Goal: Task Accomplishment & Management: Complete application form

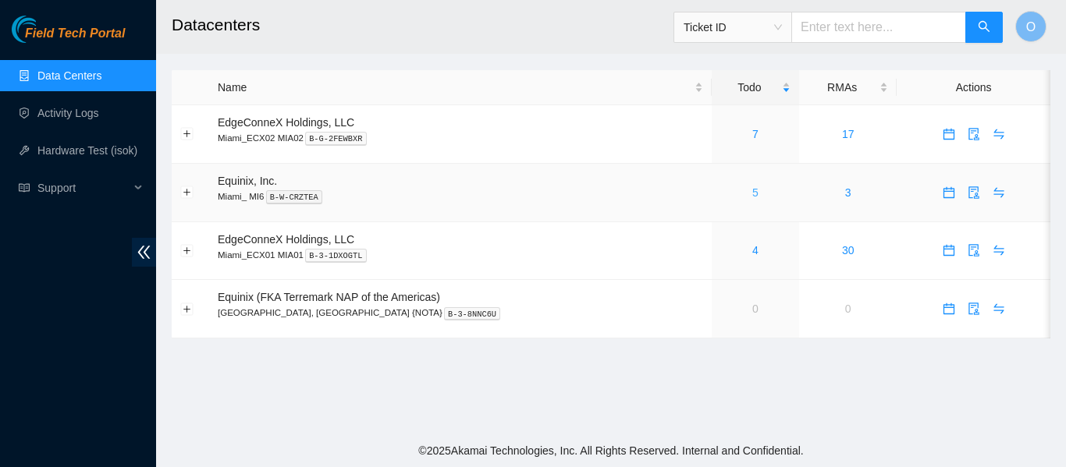
click at [752, 194] on link "5" at bounding box center [755, 192] width 6 height 12
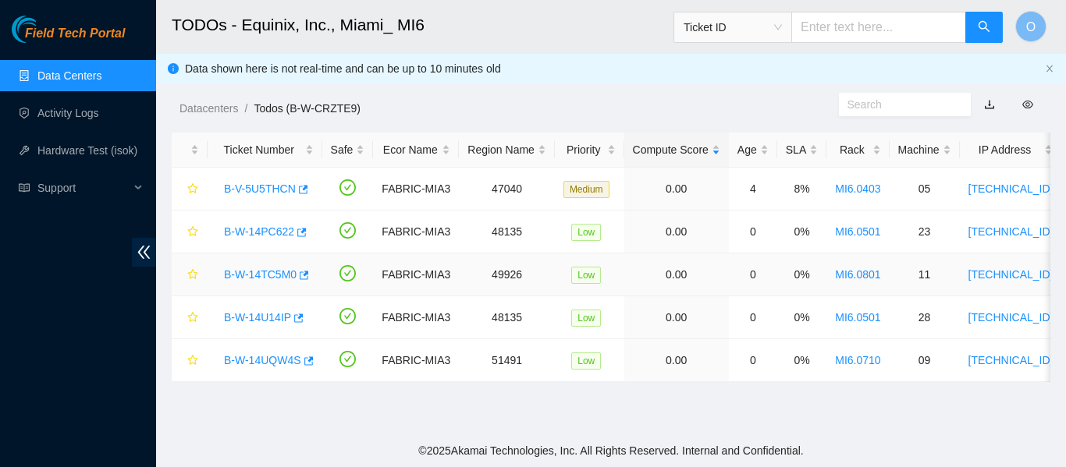
click at [282, 274] on link "B-W-14TC5M0" at bounding box center [260, 274] width 73 height 12
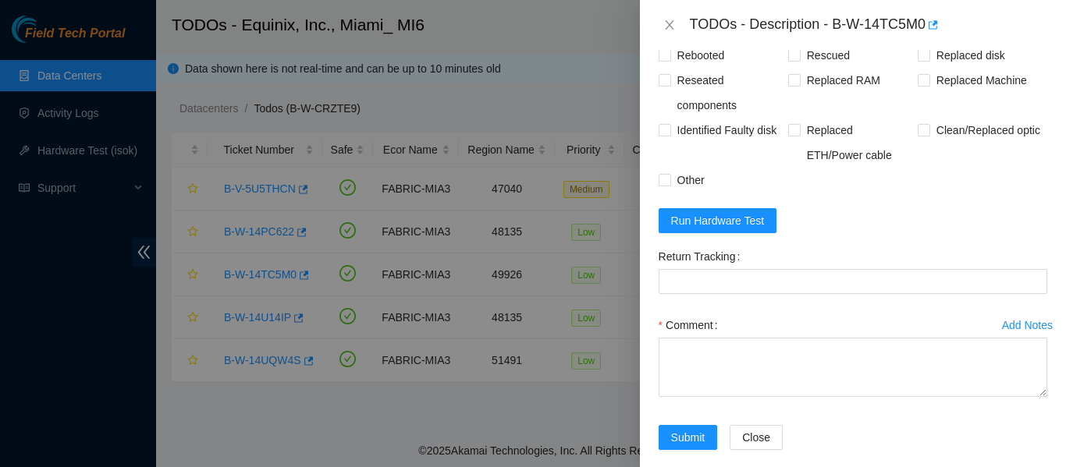
scroll to position [780, 0]
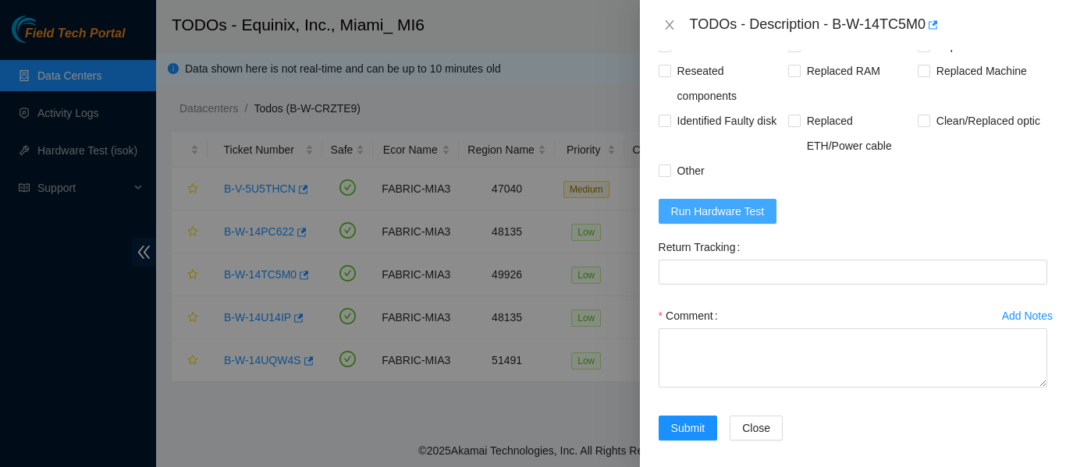
click at [752, 220] on span "Run Hardware Test" at bounding box center [718, 211] width 94 height 17
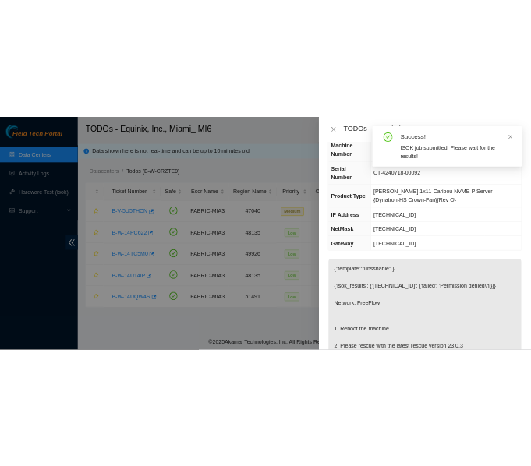
scroll to position [0, 0]
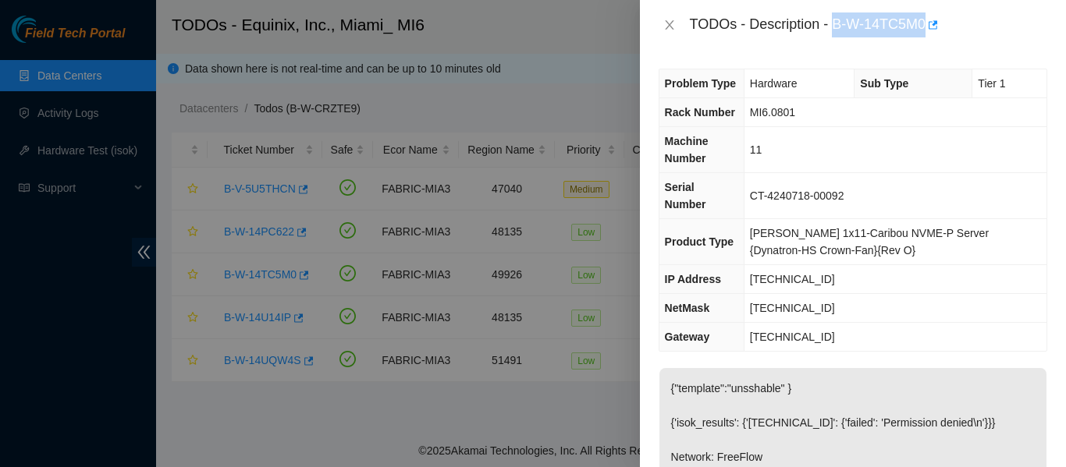
drag, startPoint x: 832, startPoint y: 23, endPoint x: 924, endPoint y: 26, distance: 92.1
click at [924, 26] on div "TODOs - Description - B-W-14TC5M0" at bounding box center [868, 24] width 357 height 25
copy div "B-W-14TC5M0"
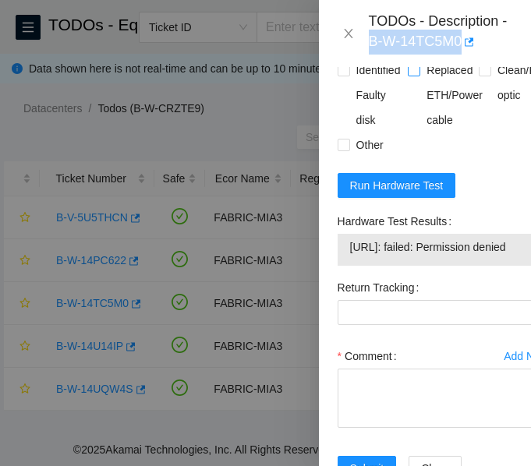
scroll to position [1014, 0]
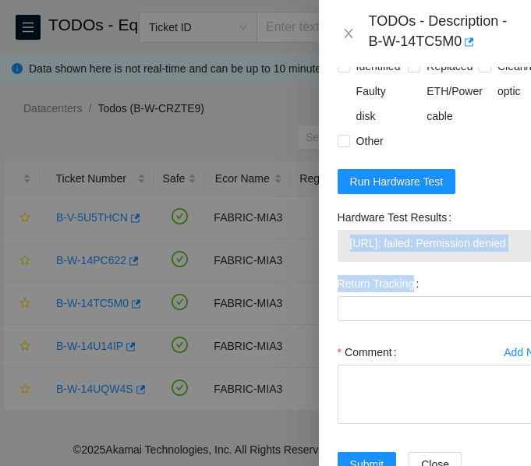
drag, startPoint x: 346, startPoint y: 290, endPoint x: 431, endPoint y: 343, distance: 99.6
click at [431, 343] on form "Resolutions Rebooted Rescued Replaced disk Reseated components Replaced RAM Rep…" at bounding box center [444, 201] width 212 height 590
click at [431, 252] on span "23.33.214.172: failed: Permission denied" at bounding box center [443, 243] width 187 height 17
click at [424, 252] on span "23.33.214.172: failed: Permission denied" at bounding box center [443, 243] width 187 height 17
click at [423, 252] on span "23.33.214.172: failed: Permission denied" at bounding box center [443, 243] width 187 height 17
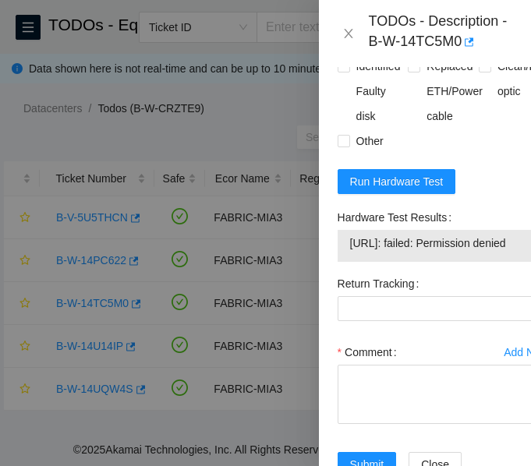
drag, startPoint x: 349, startPoint y: 296, endPoint x: 436, endPoint y: 317, distance: 89.1
click at [436, 252] on span "23.33.214.172: failed: Permission denied" at bounding box center [443, 243] width 187 height 17
copy span "23.33.214.172: failed: Permission denied"
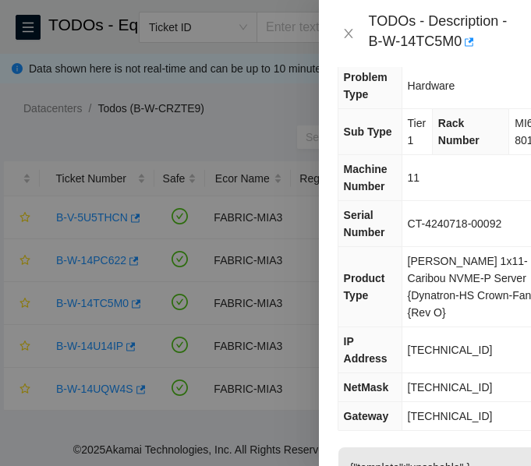
scroll to position [0, 0]
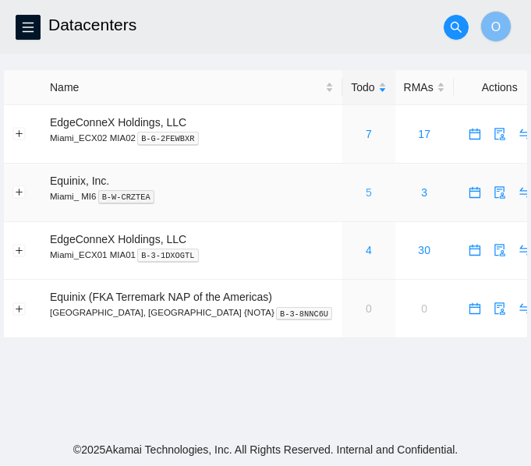
click at [366, 197] on link "5" at bounding box center [369, 192] width 6 height 12
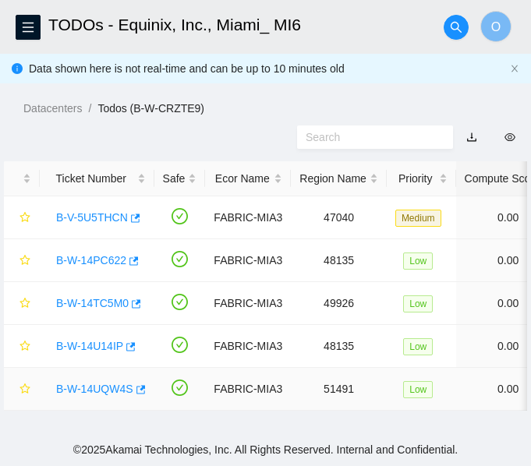
click at [106, 389] on link "B-W-14UQW4S" at bounding box center [94, 389] width 77 height 12
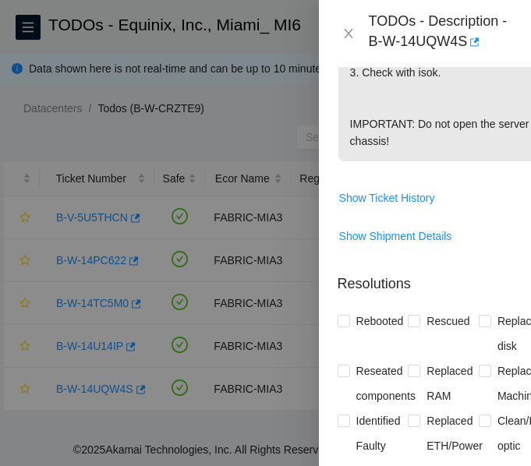
scroll to position [447, 0]
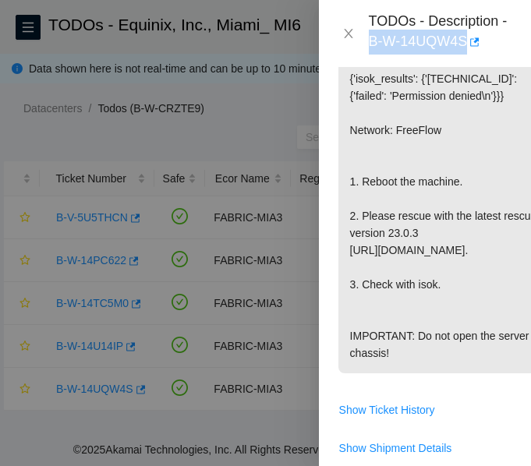
drag, startPoint x: 369, startPoint y: 39, endPoint x: 464, endPoint y: 37, distance: 95.2
click at [464, 37] on div "TODOs - Description - B-W-14UQW4S" at bounding box center [441, 33] width 144 height 42
copy div "B-W-14UQW4S"
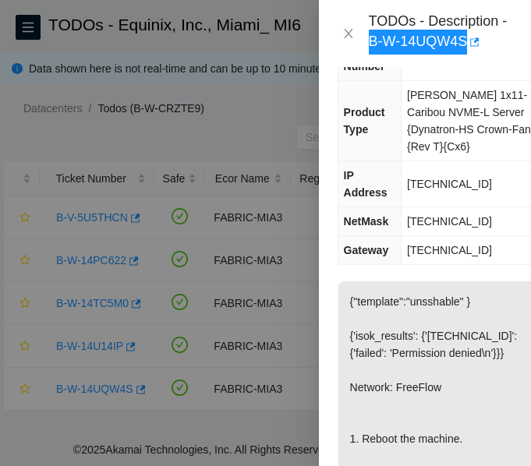
scroll to position [291, 0]
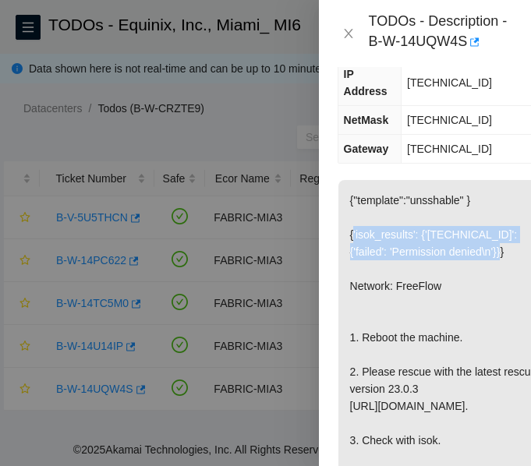
drag, startPoint x: 352, startPoint y: 237, endPoint x: 508, endPoint y: 249, distance: 156.4
click at [508, 249] on p "{"template":"unsshable" } {'isok_results': {'23.197.55.204': {'failed': 'Permis…" at bounding box center [444, 354] width 211 height 349
copy p "'isok_results': {'23.197.55.204': {'failed': 'Permission denied\n'}}}"
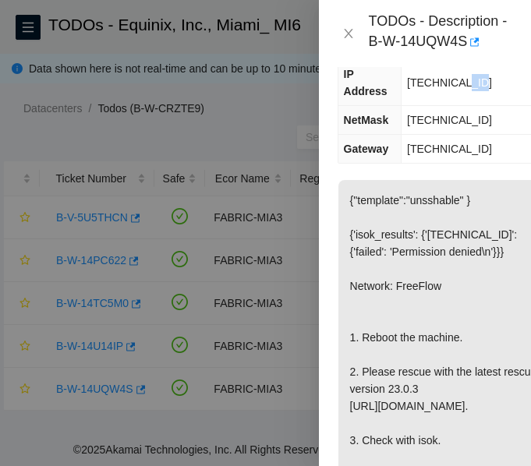
scroll to position [290, 0]
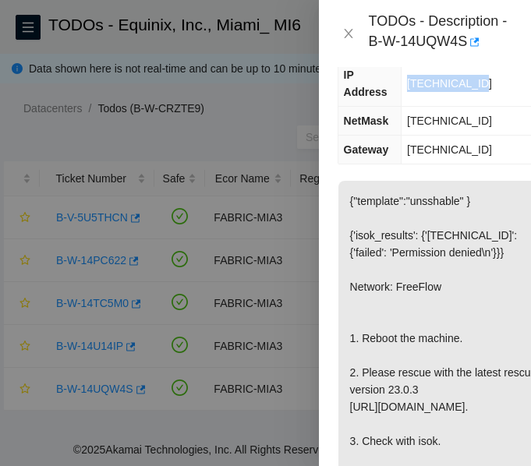
drag, startPoint x: 480, startPoint y: 82, endPoint x: 404, endPoint y: 83, distance: 76.5
click at [404, 83] on td "23.197.55.204" at bounding box center [475, 84] width 147 height 46
copy span "23.197.55.204"
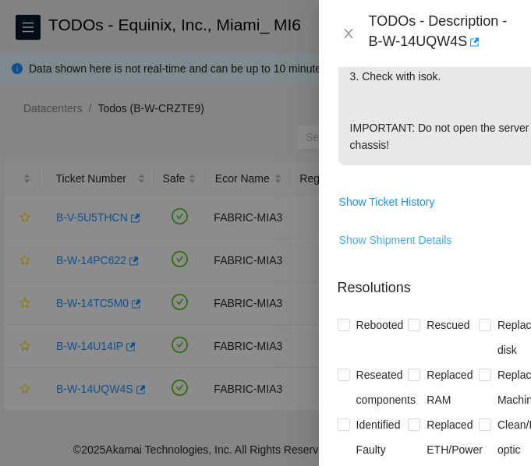
scroll to position [758, 0]
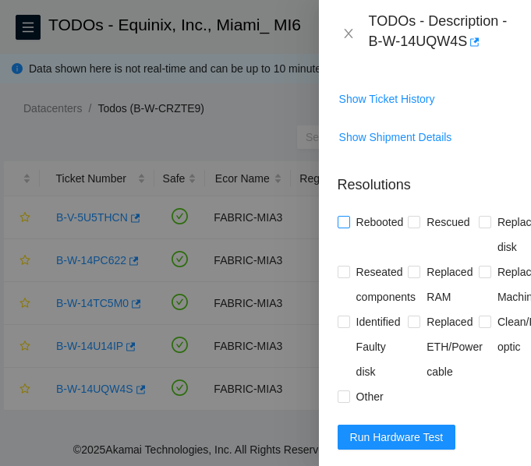
click at [345, 227] on input "Rebooted" at bounding box center [343, 221] width 11 height 11
checkbox input "true"
click at [410, 227] on input "Rescued" at bounding box center [413, 221] width 11 height 11
checkbox input "true"
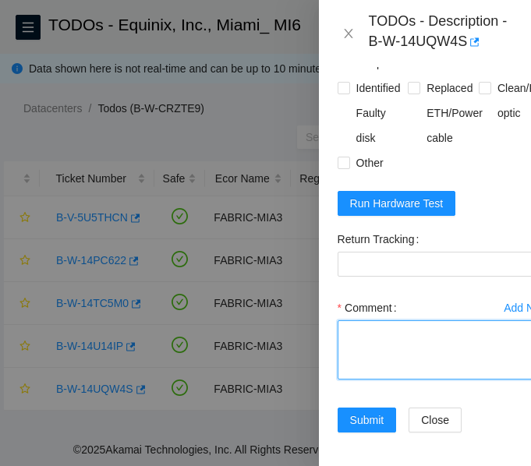
click at [371, 380] on textarea "Comment" at bounding box center [444, 350] width 212 height 59
paste textarea "-Verified ticket is safe to work on: YES -NOCC Authorized: YES -Located server …"
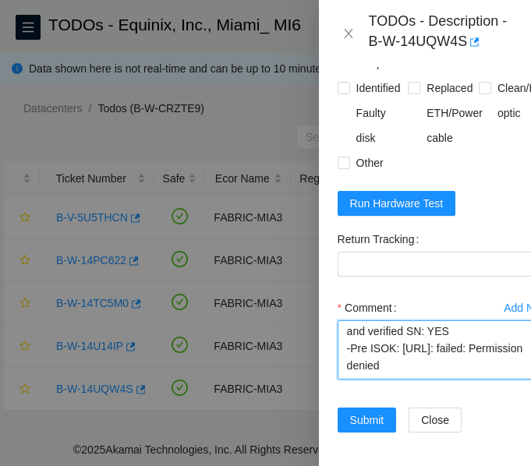
scroll to position [0, 0]
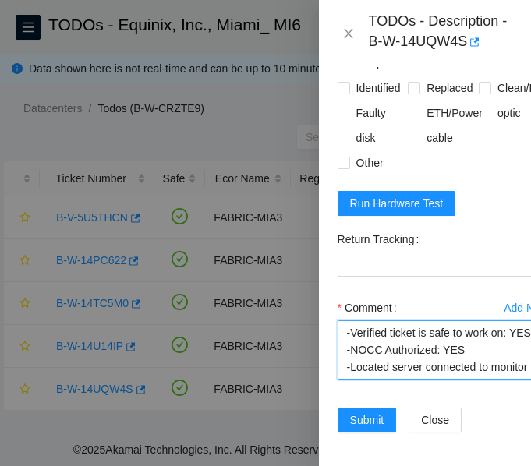
type textarea "-Verified ticket is safe to work on: YES -NOCC Authorized: YES -Located server …"
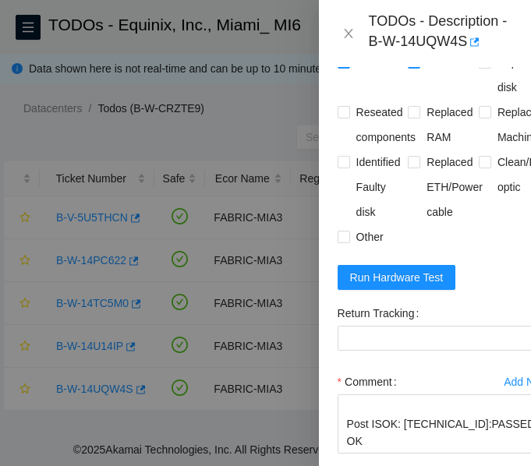
scroll to position [915, 0]
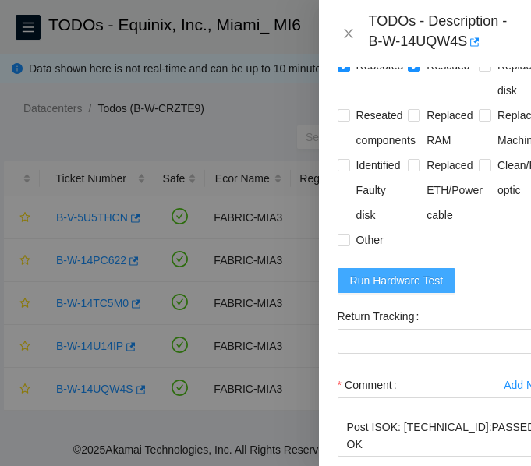
click at [399, 289] on span "Run Hardware Test" at bounding box center [397, 280] width 94 height 17
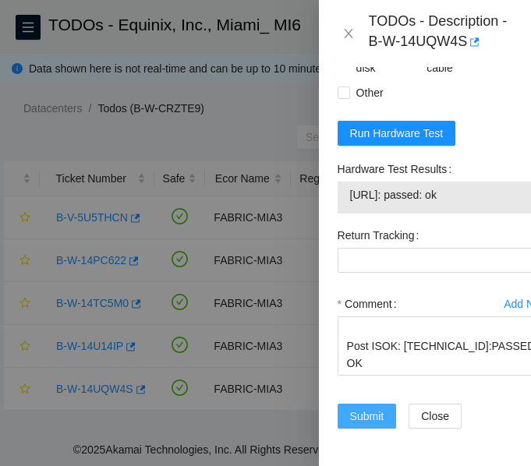
scroll to position [275, 0]
click at [363, 408] on span "Submit" at bounding box center [367, 416] width 34 height 17
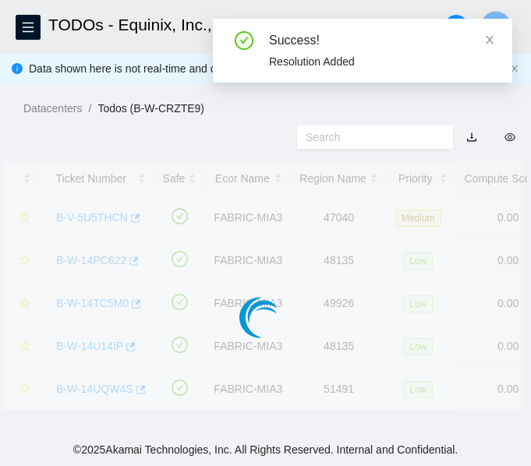
scroll to position [523, 0]
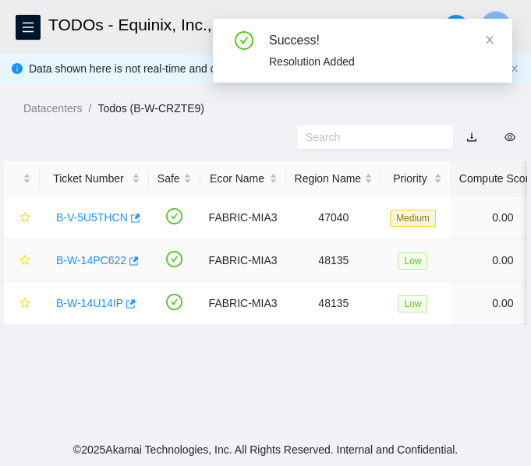
click at [90, 263] on link "B-W-14PC622" at bounding box center [91, 260] width 70 height 12
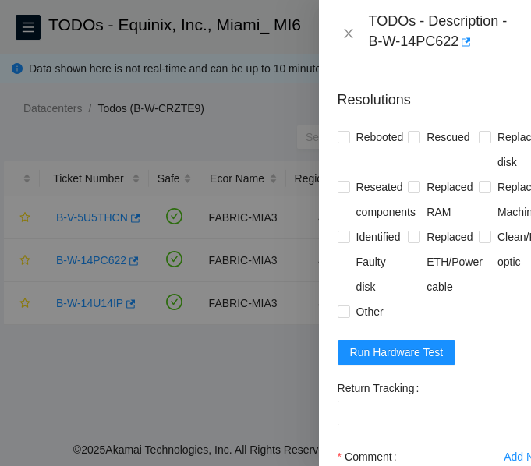
scroll to position [858, 0]
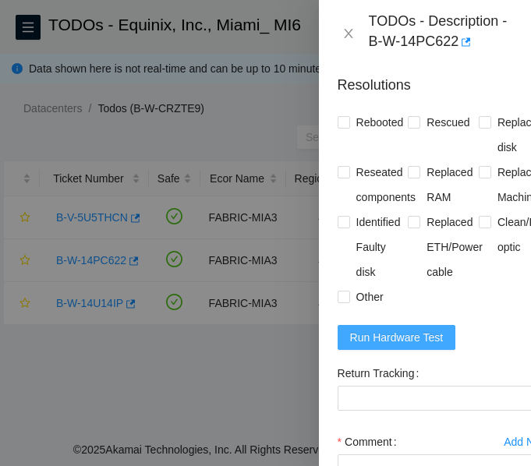
click at [412, 346] on span "Run Hardware Test" at bounding box center [397, 337] width 94 height 17
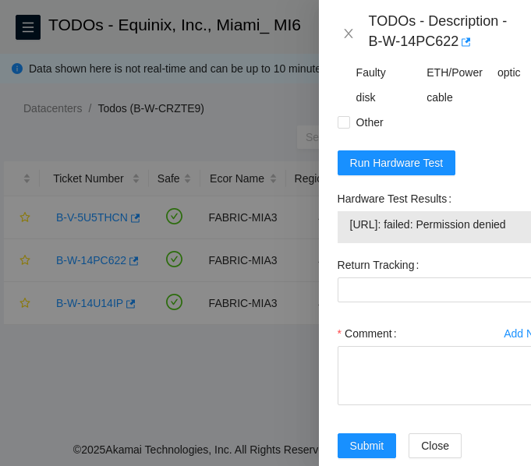
scroll to position [1154, 0]
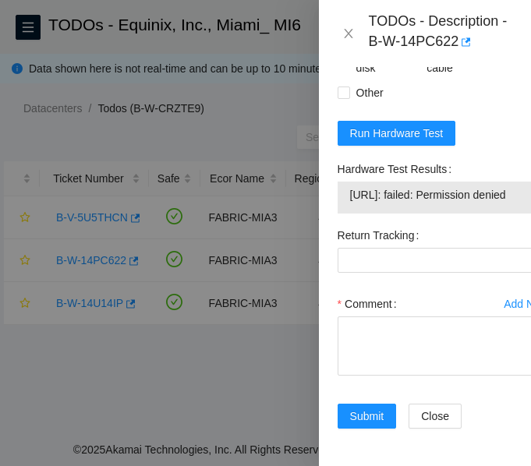
drag, startPoint x: 349, startPoint y: 158, endPoint x: 447, endPoint y: 174, distance: 99.6
click at [447, 186] on td "23.61.249.218: failed: Permission denied" at bounding box center [443, 198] width 189 height 24
copy span "23.61.249.218: failed: Permission denied"
drag, startPoint x: 367, startPoint y: 41, endPoint x: 456, endPoint y: 39, distance: 89.7
click at [456, 39] on div "TODOs - Description - B-W-14PC622" at bounding box center [425, 33] width 175 height 42
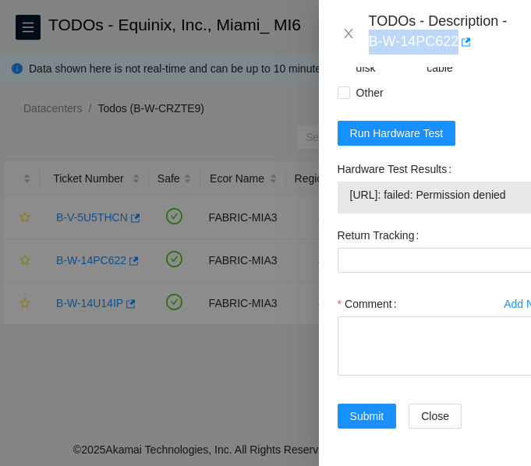
copy div "B-W-14PC622"
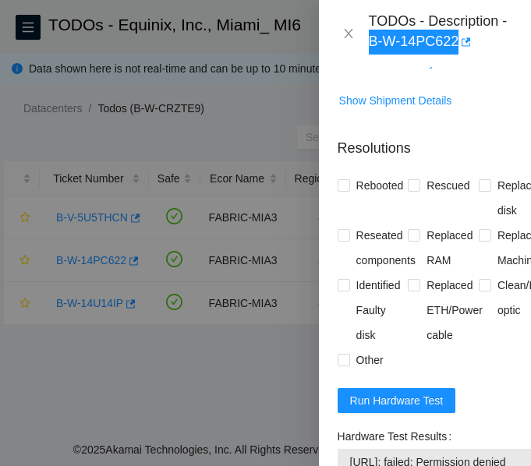
scroll to position [798, 0]
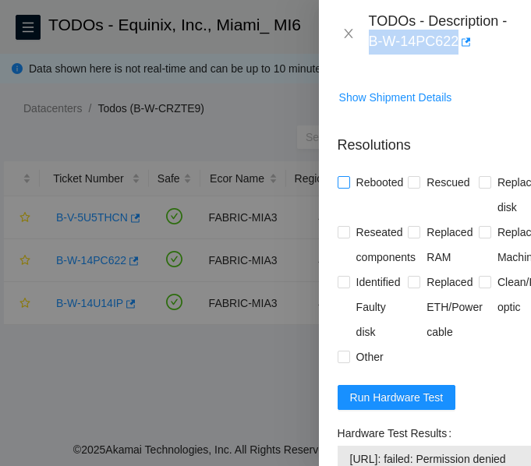
click at [342, 187] on input "Rebooted" at bounding box center [343, 181] width 11 height 11
checkbox input "true"
click at [408, 187] on input "Rescued" at bounding box center [413, 181] width 11 height 11
checkbox input "true"
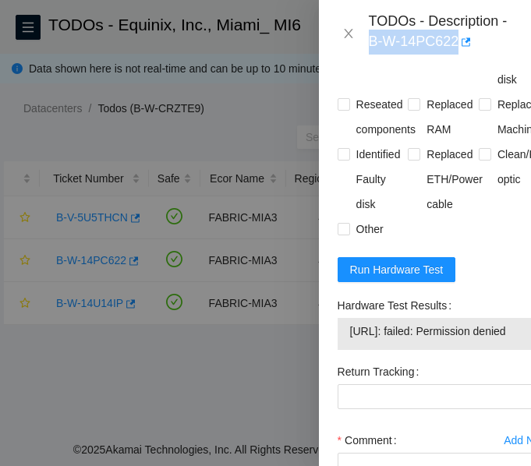
scroll to position [1154, 0]
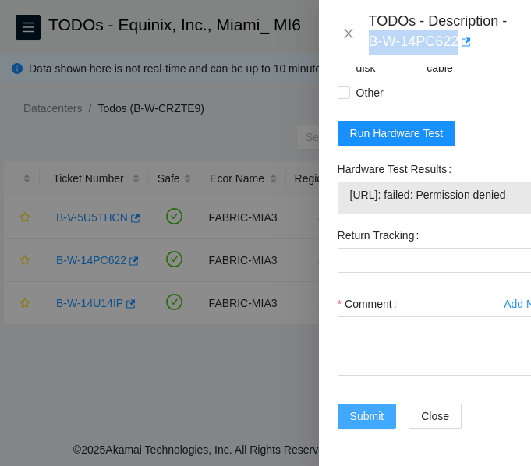
click at [363, 408] on span "Submit" at bounding box center [367, 416] width 34 height 17
drag, startPoint x: 363, startPoint y: 388, endPoint x: 702, endPoint y: 99, distance: 445.5
click at [530, 99] on html "FTP Data Centers Activity Logs Hardware Test (isok) Support TODOs - Equinix, In…" at bounding box center [265, 233] width 531 height 466
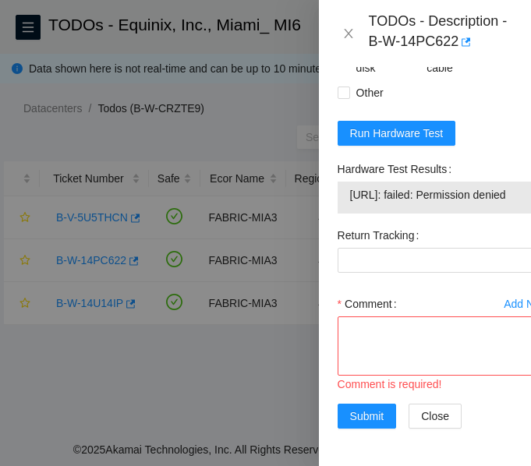
click at [472, 265] on div "Return Tracking" at bounding box center [444, 257] width 225 height 69
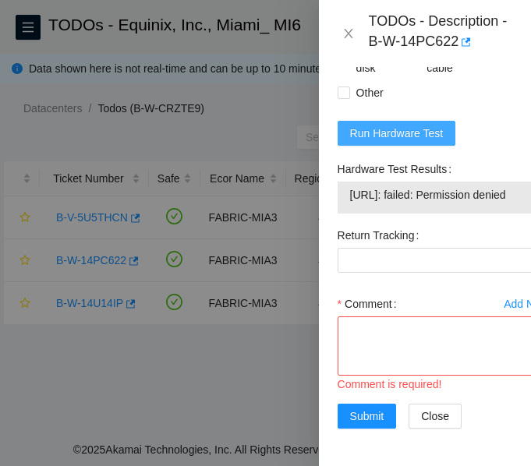
click at [410, 125] on span "Run Hardware Test" at bounding box center [397, 133] width 94 height 17
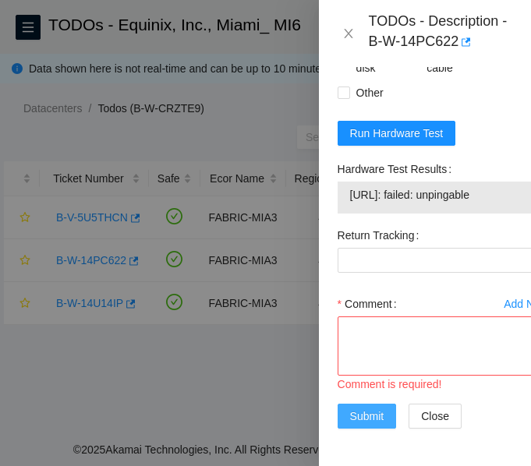
click at [381, 408] on span "Submit" at bounding box center [367, 416] width 34 height 17
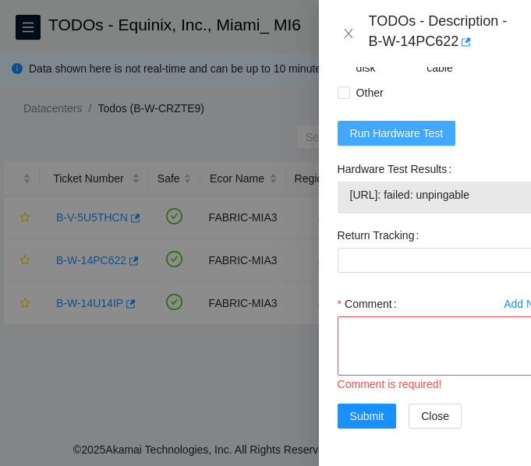
click at [411, 125] on span "Run Hardware Test" at bounding box center [397, 133] width 94 height 17
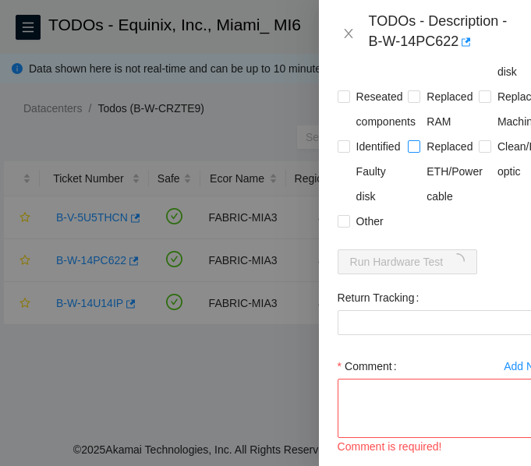
scroll to position [1071, 0]
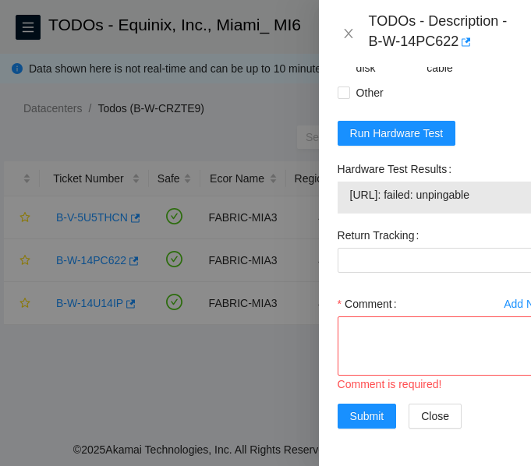
drag, startPoint x: 348, startPoint y: 236, endPoint x: 495, endPoint y: 236, distance: 147.4
click at [495, 214] on div "23.61.249.218: failed: unpingable" at bounding box center [444, 198] width 212 height 32
click at [502, 194] on form "Resolutions Rebooted Rescued Replaced disk Reseated components Replaced RAM Rep…" at bounding box center [444, 153] width 212 height 590
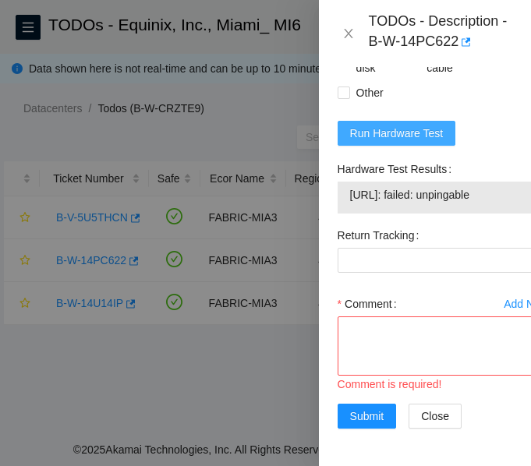
click at [378, 142] on span "Run Hardware Test" at bounding box center [397, 133] width 94 height 17
click at [432, 142] on span "Run Hardware Test" at bounding box center [397, 133] width 94 height 17
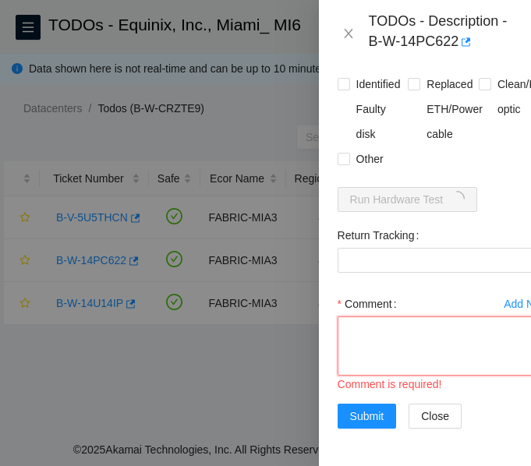
click at [410, 317] on textarea "Comment" at bounding box center [444, 346] width 212 height 59
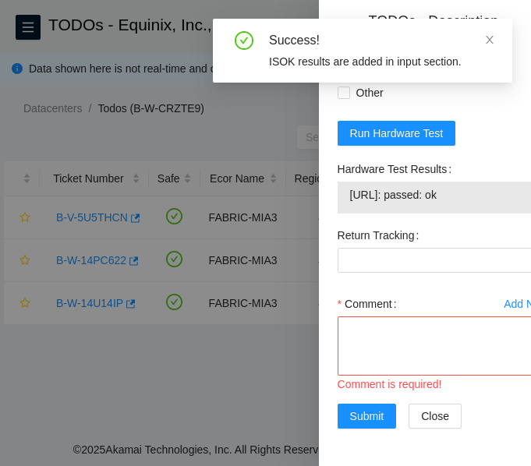
drag, startPoint x: 481, startPoint y: 241, endPoint x: 332, endPoint y: 252, distance: 149.4
click at [332, 223] on div "Hardware Test Results 23.61.249.218: passed: ok" at bounding box center [444, 190] width 225 height 66
copy tbody "23.61.249.218: passed: ok"
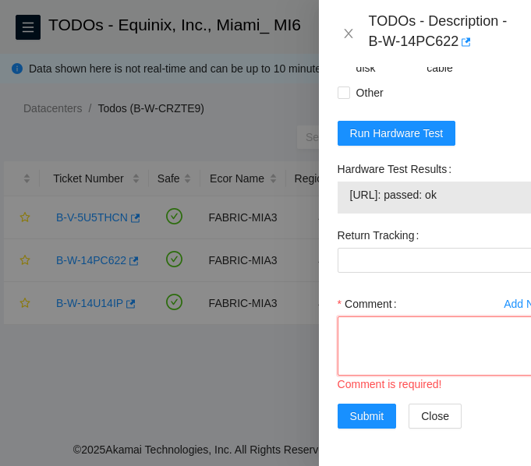
click at [416, 376] on textarea "Comment" at bounding box center [444, 346] width 212 height 59
paste textarea "-Verified ticket is safe to work on: YES -NOCC Authorized: YES -Located server …"
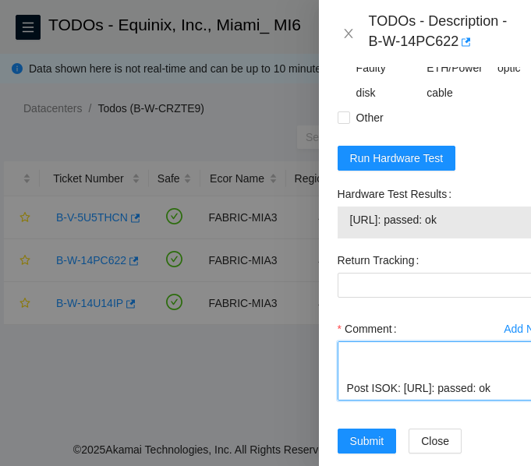
scroll to position [1137, 0]
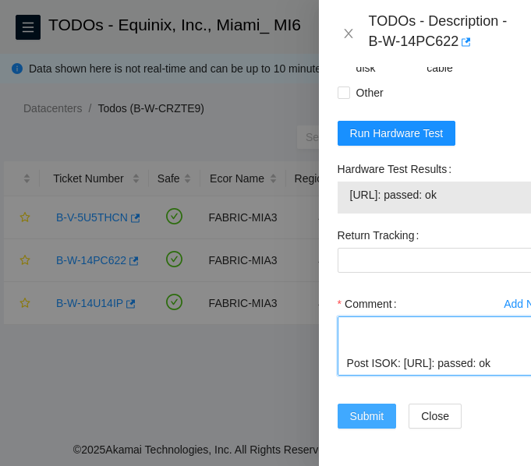
type textarea "-Verified ticket is safe to work on: YES -NOCC Authorized: YES -Located server …"
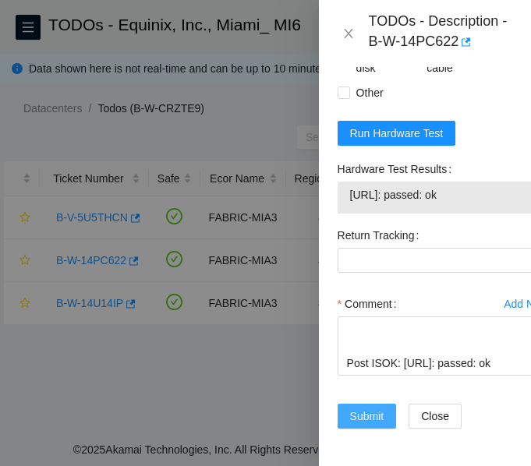
click at [388, 404] on button "Submit" at bounding box center [367, 416] width 59 height 25
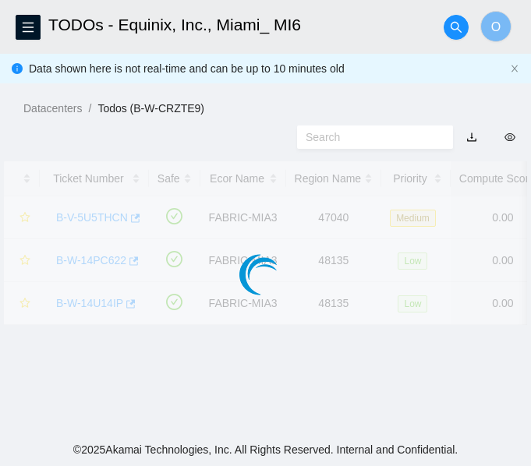
scroll to position [523, 0]
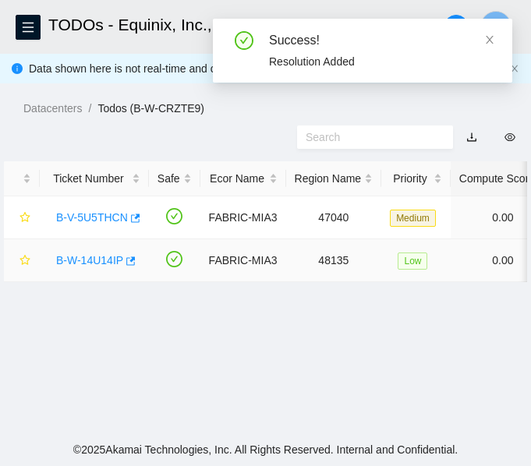
click at [82, 264] on link "B-W-14U14IP" at bounding box center [89, 260] width 67 height 12
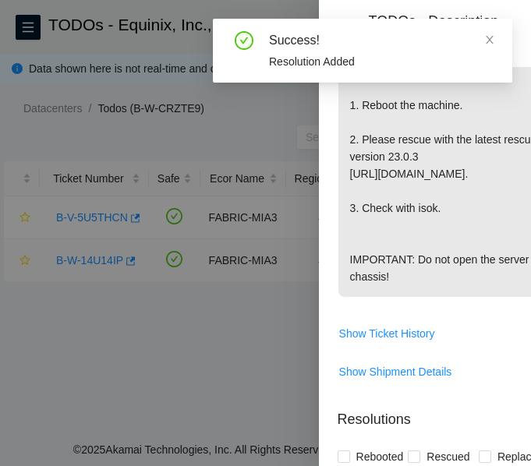
scroll to position [1071, 0]
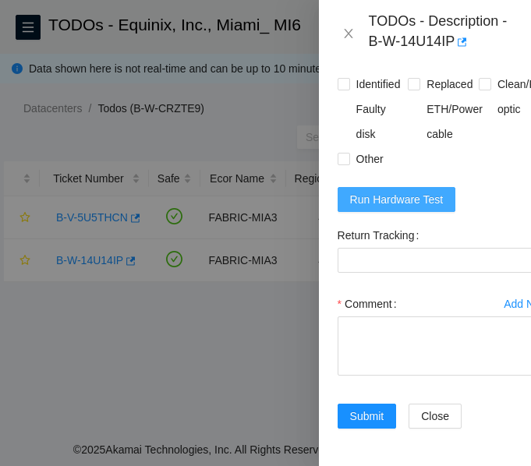
click at [410, 191] on span "Run Hardware Test" at bounding box center [397, 199] width 94 height 17
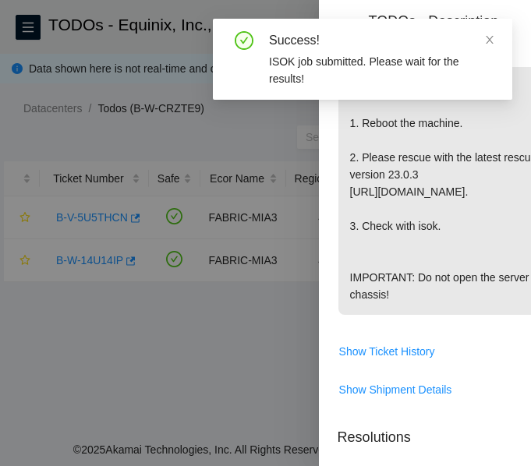
scroll to position [810, 0]
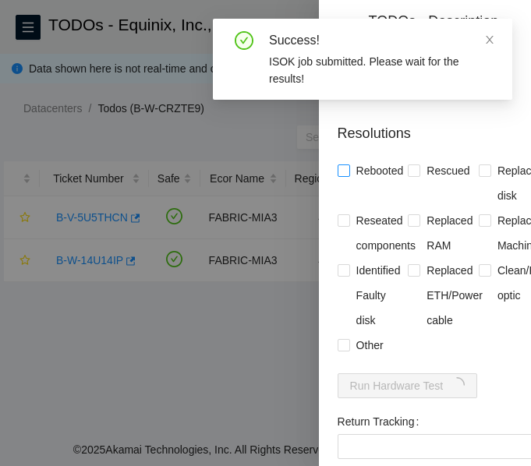
click at [342, 176] on input "Rebooted" at bounding box center [343, 170] width 11 height 11
checkbox input "true"
click at [410, 176] on input "Rescued" at bounding box center [413, 170] width 11 height 11
checkbox input "true"
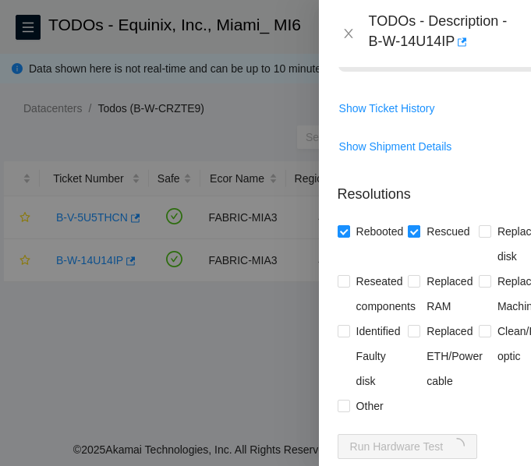
scroll to position [1071, 0]
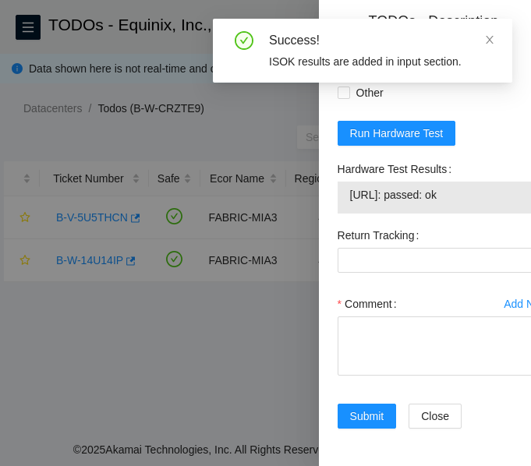
drag, startPoint x: 486, startPoint y: 241, endPoint x: 350, endPoint y: 236, distance: 135.8
click at [350, 204] on span "23.61.249.223: passed: ok" at bounding box center [443, 194] width 187 height 17
copy span "23.61.249.223: passed: ok"
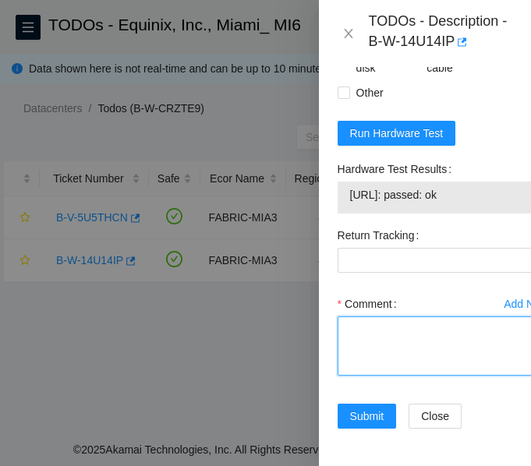
click at [385, 376] on textarea "Comment" at bounding box center [444, 346] width 212 height 59
paste textarea "-Verified ticket is safe to work on: YES -NOCC Authorized: YES -Located server …"
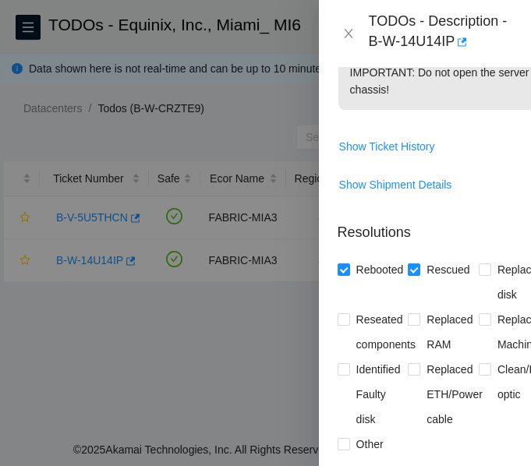
scroll to position [1137, 0]
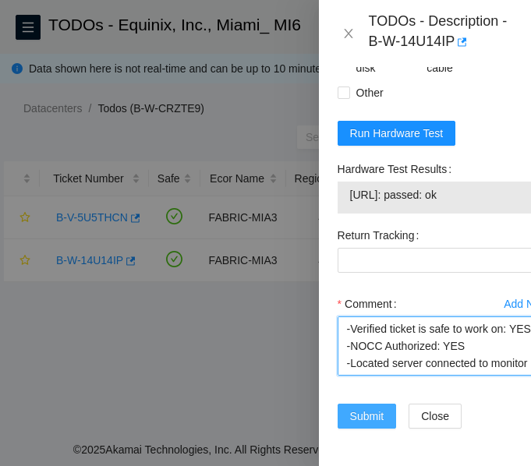
type textarea "-Verified ticket is safe to work on: YES -NOCC Authorized: YES -Located server …"
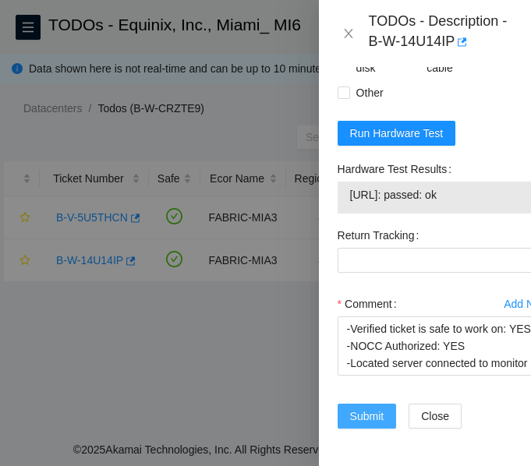
click at [380, 408] on span "Submit" at bounding box center [367, 416] width 34 height 17
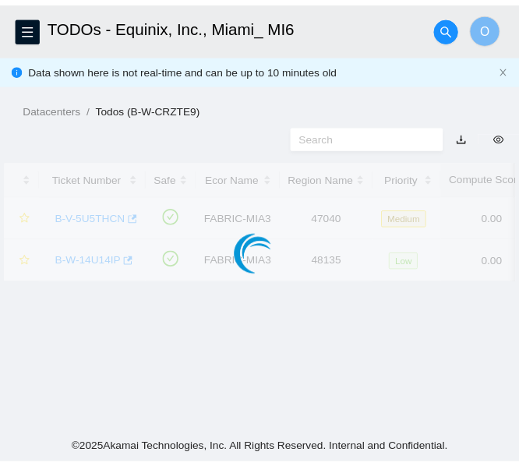
scroll to position [523, 0]
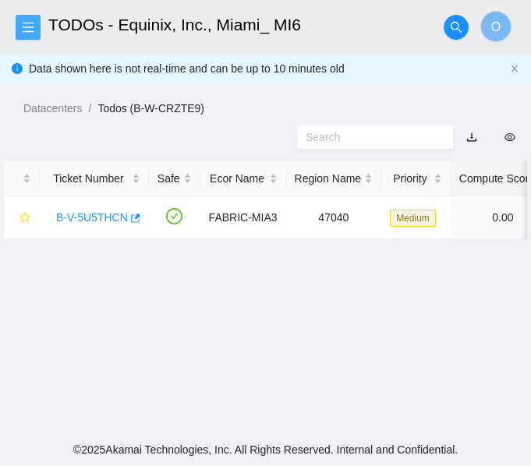
click at [23, 29] on icon "menu" at bounding box center [28, 27] width 12 height 12
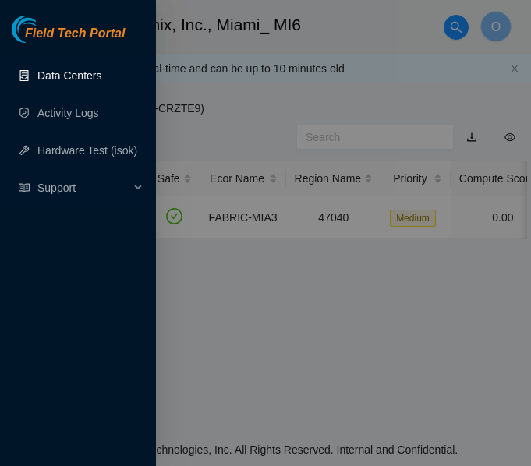
click at [62, 74] on link "Data Centers" at bounding box center [69, 75] width 64 height 12
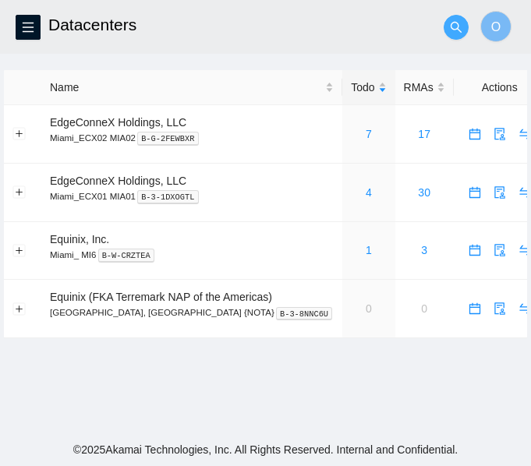
click at [458, 30] on icon "search" at bounding box center [456, 27] width 12 height 12
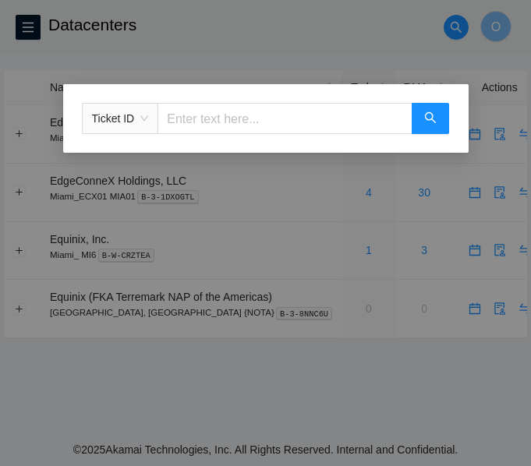
click at [334, 121] on input "text" at bounding box center [285, 118] width 254 height 31
paste input "B-W-14PC622"
type input "B-W-14PC622"
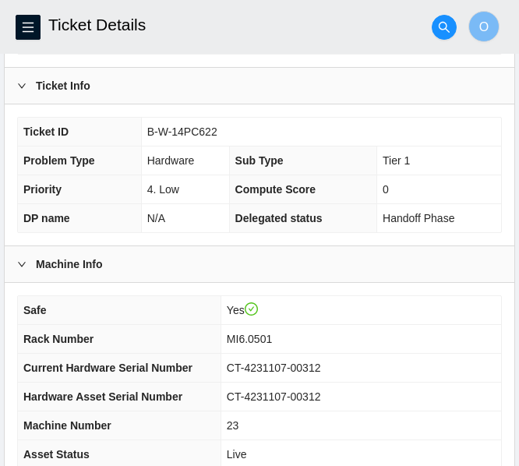
scroll to position [598, 0]
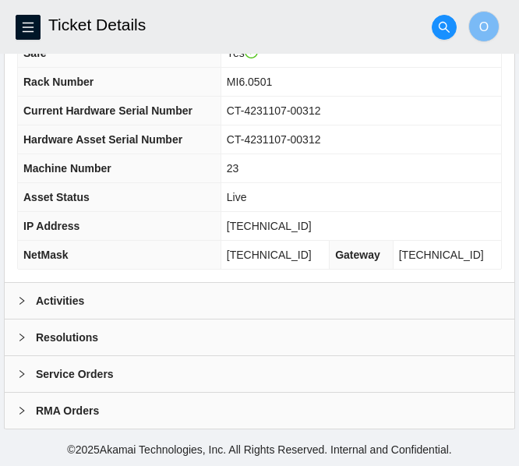
click at [69, 297] on b "Activities" at bounding box center [60, 301] width 48 height 17
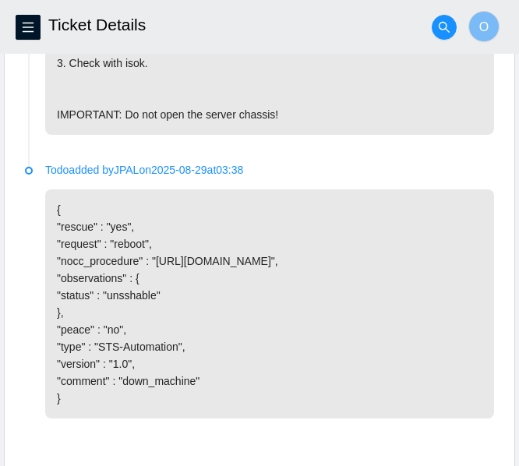
scroll to position [1645, 0]
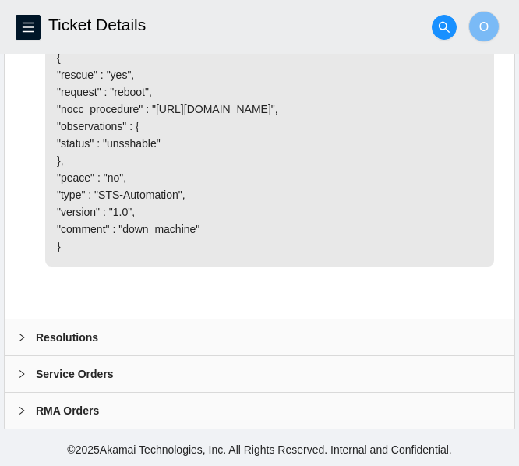
click at [66, 335] on b "Resolutions" at bounding box center [67, 337] width 62 height 17
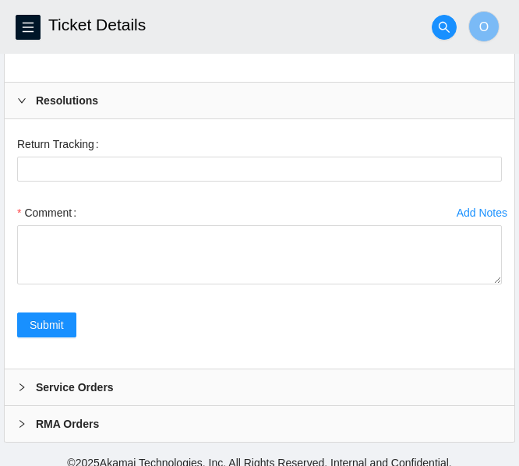
scroll to position [1895, 0]
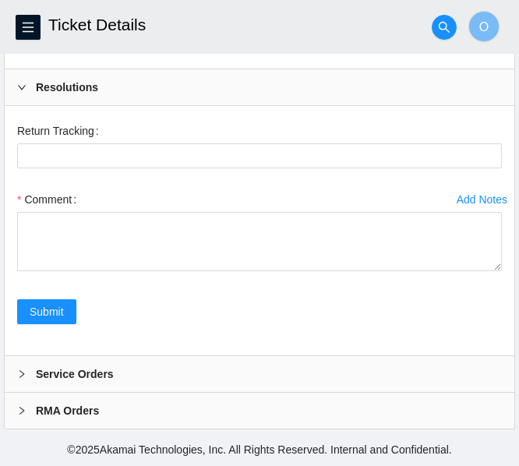
click at [38, 376] on b "Service Orders" at bounding box center [75, 374] width 78 height 17
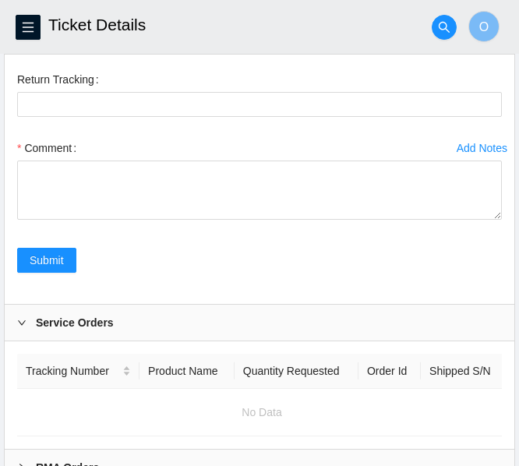
scroll to position [2016, 0]
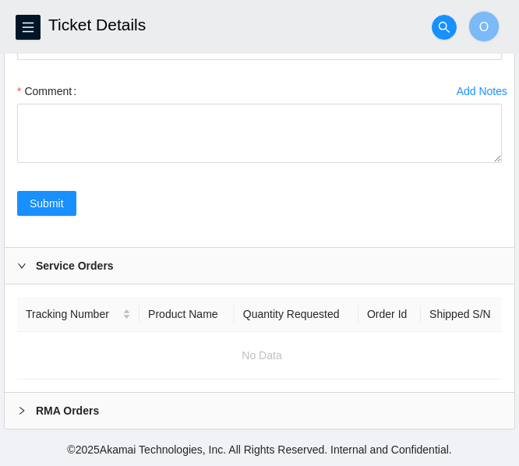
click at [72, 418] on b "RMA Orders" at bounding box center [67, 410] width 63 height 17
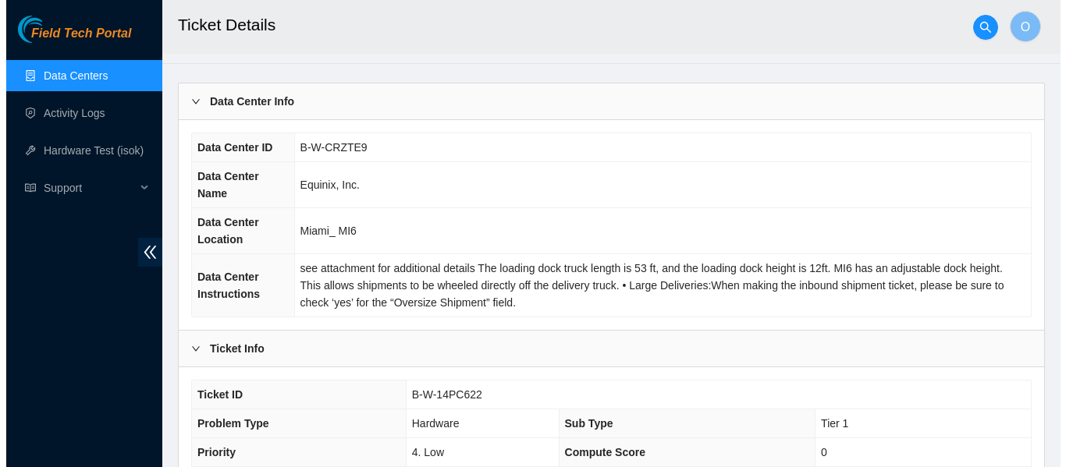
scroll to position [0, 0]
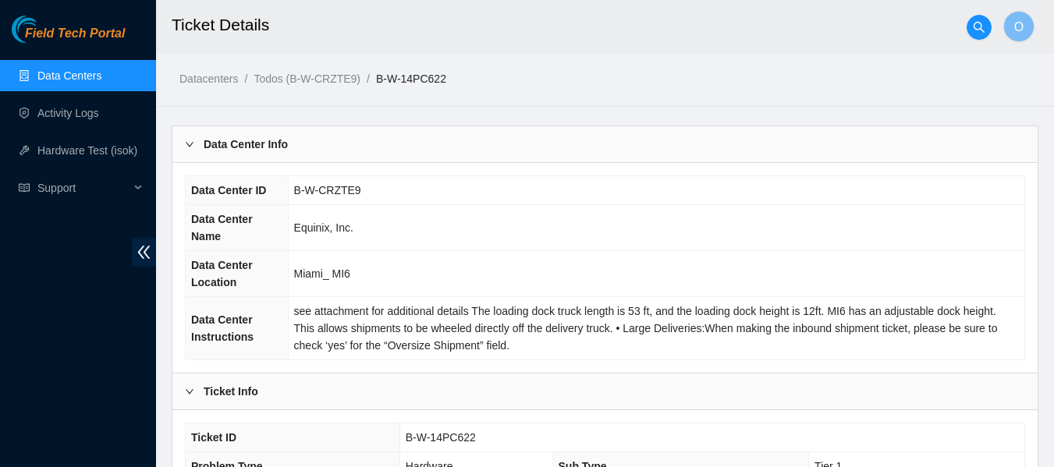
click at [101, 80] on link "Data Centers" at bounding box center [69, 75] width 64 height 12
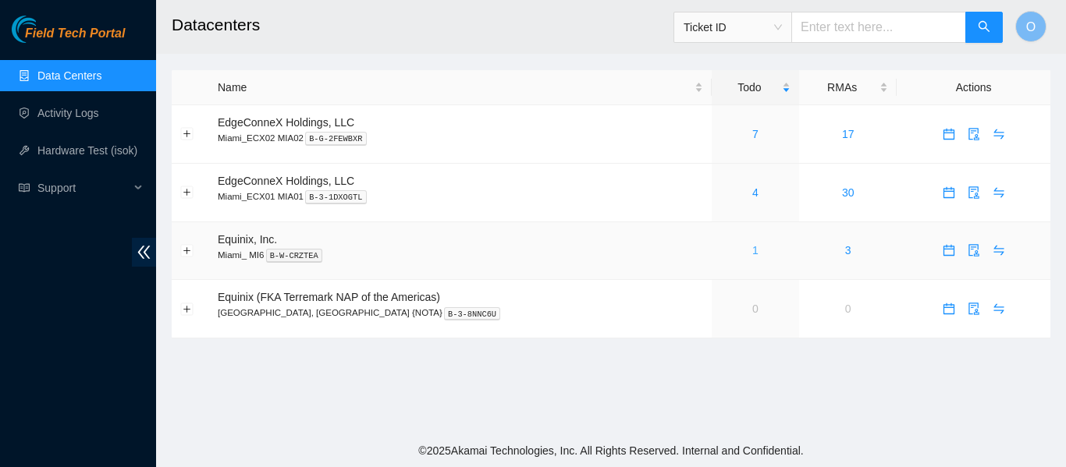
click at [530, 250] on link "1" at bounding box center [755, 250] width 6 height 12
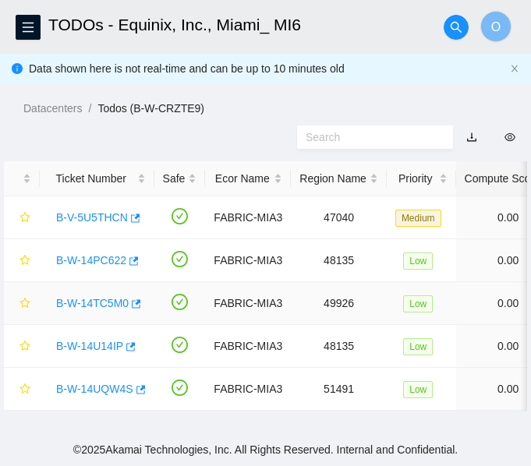
click at [110, 303] on link "B-W-14TC5M0" at bounding box center [92, 303] width 73 height 12
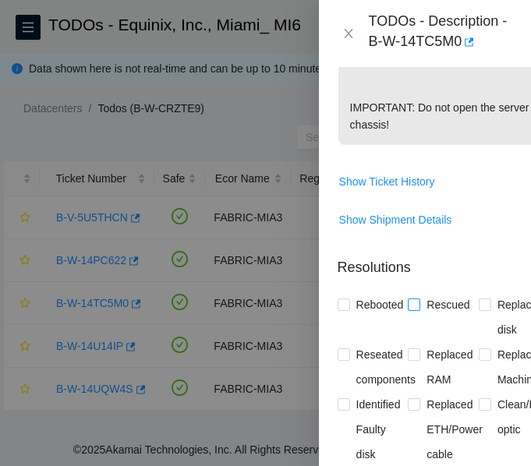
scroll to position [858, 0]
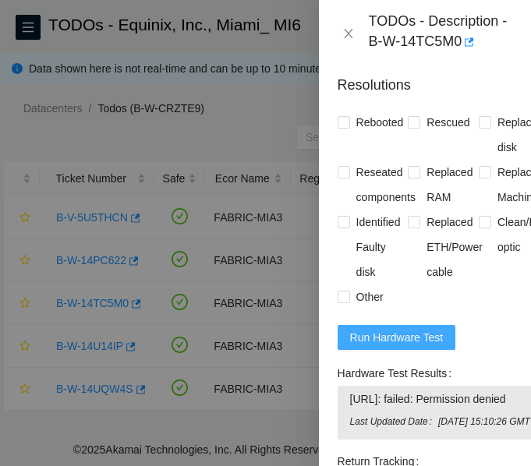
click at [409, 346] on span "Run Hardware Test" at bounding box center [397, 337] width 94 height 17
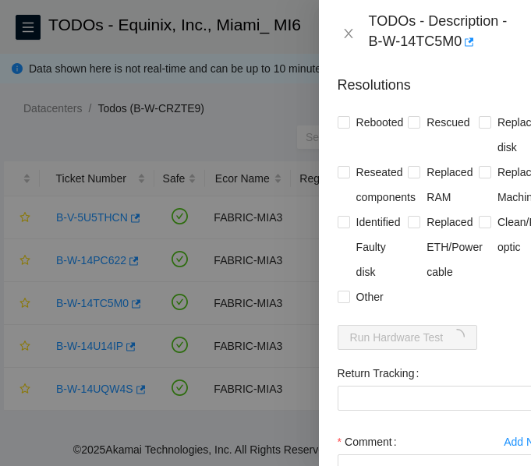
scroll to position [1071, 0]
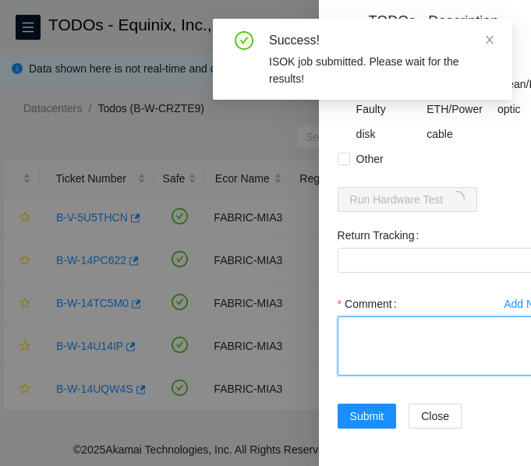
click at [392, 317] on textarea "Comment" at bounding box center [444, 346] width 212 height 59
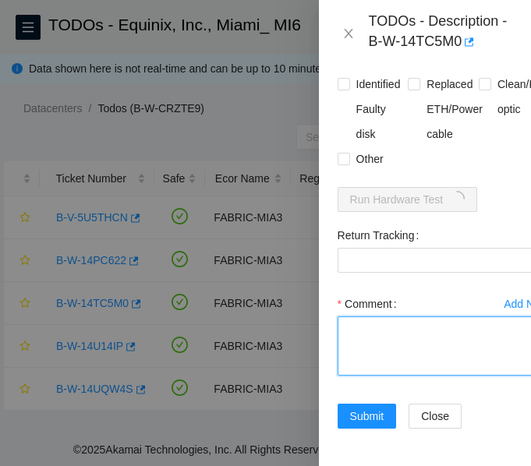
paste textarea "-Verified ticket is safe to work on: YES -NOCC Authorized: YES -Located server …"
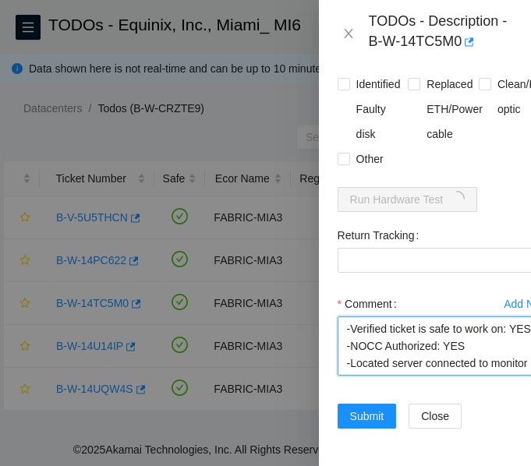
scroll to position [271, 0]
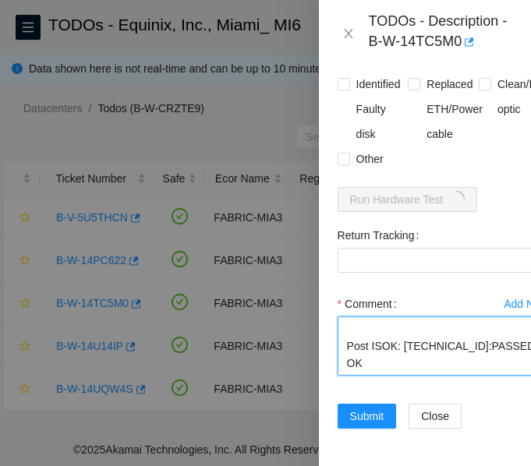
type textarea "-Verified ticket is safe to work on: YES -NOCC Authorized: YES -Located server …"
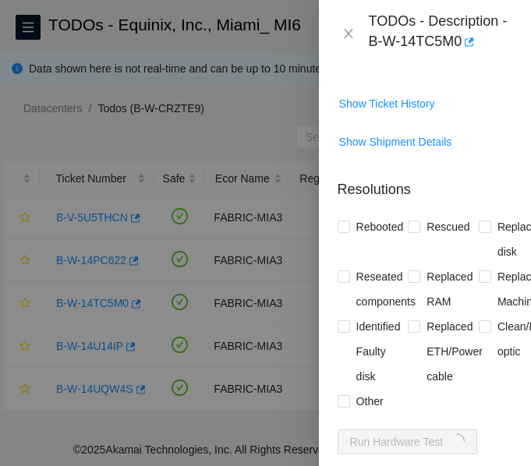
scroll to position [780, 0]
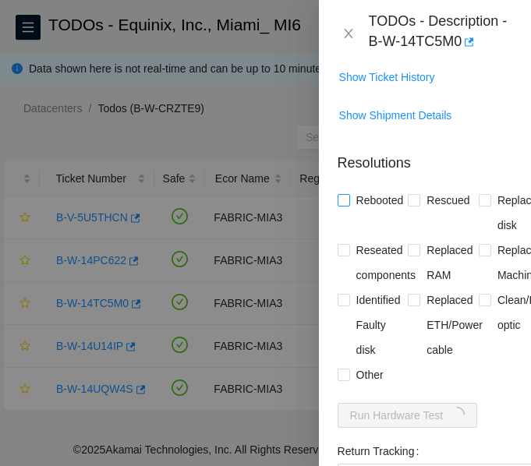
click at [347, 205] on input "Rebooted" at bounding box center [343, 199] width 11 height 11
checkbox input "true"
click at [414, 205] on input "Rescued" at bounding box center [413, 199] width 11 height 11
checkbox input "true"
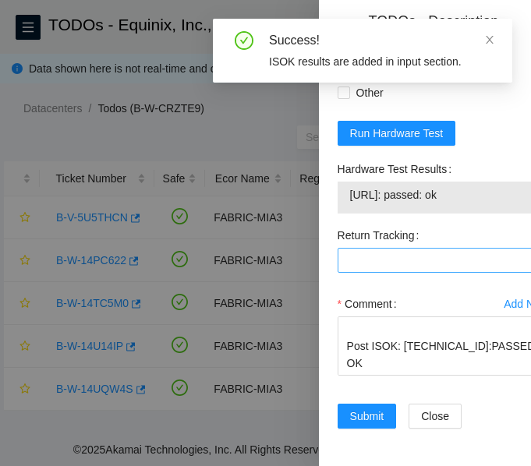
scroll to position [1137, 0]
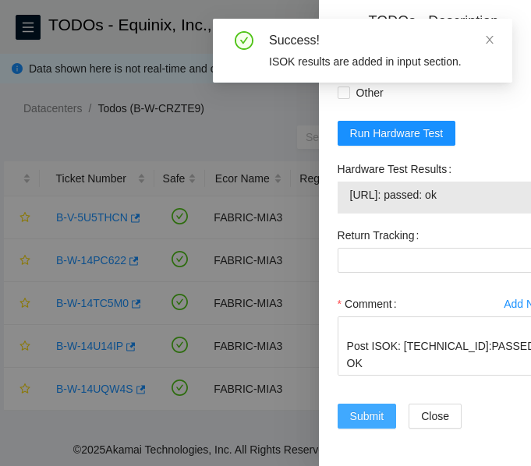
click at [381, 408] on span "Submit" at bounding box center [367, 416] width 34 height 17
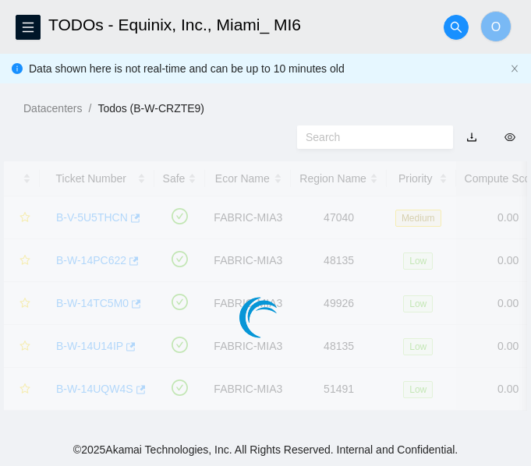
scroll to position [523, 0]
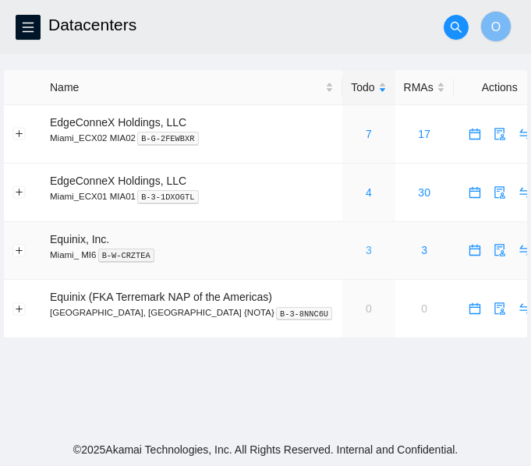
click at [366, 250] on link "3" at bounding box center [369, 250] width 6 height 12
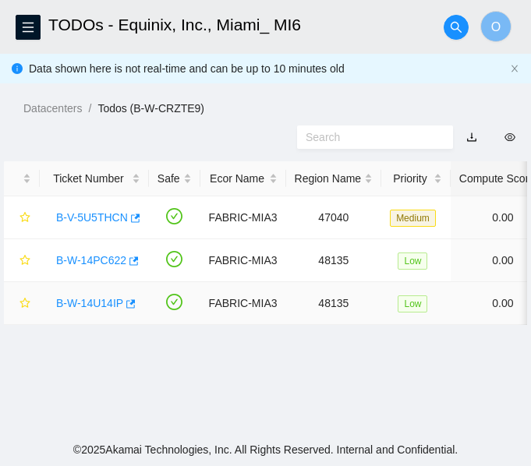
click at [90, 302] on link "B-W-14U14IP" at bounding box center [89, 303] width 67 height 12
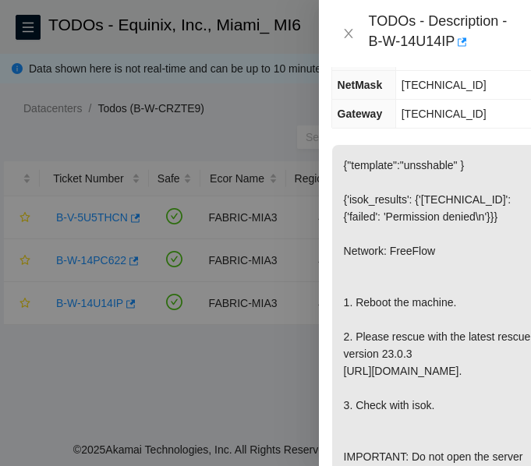
scroll to position [325, 6]
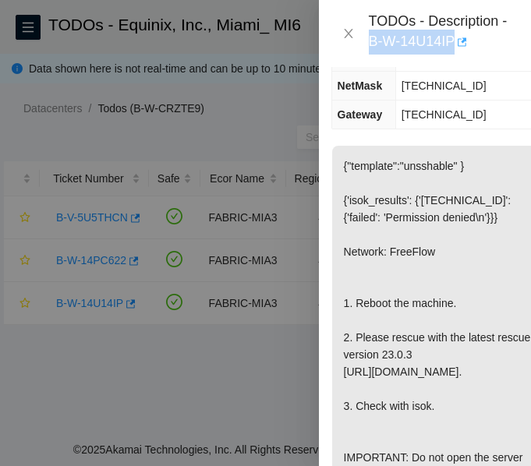
drag, startPoint x: 364, startPoint y: 38, endPoint x: 456, endPoint y: 34, distance: 92.1
click at [456, 34] on div "TODOs - Description - B-W-14U14IP" at bounding box center [425, 33] width 175 height 42
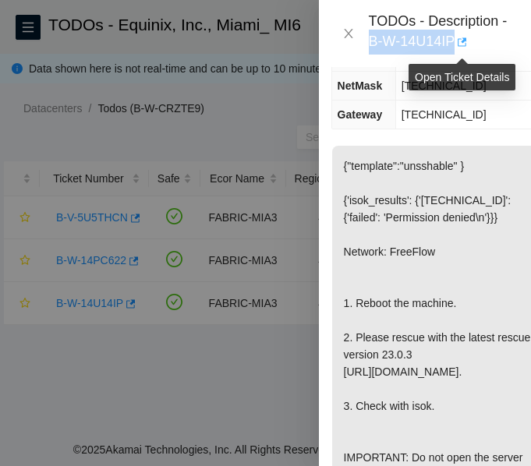
copy div "B-W-14U14IP"
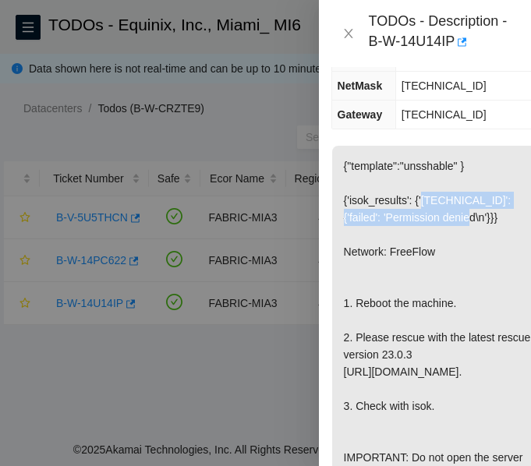
drag, startPoint x: 419, startPoint y: 200, endPoint x: 473, endPoint y: 218, distance: 57.5
click at [473, 218] on p "{"template":"unsshable" } {'isok_results': {'[TECHNICAL_ID]': {'failed': 'Permi…" at bounding box center [437, 320] width 211 height 349
copy p "[TECHNICAL_ID]': {'failed': 'Permission denied"
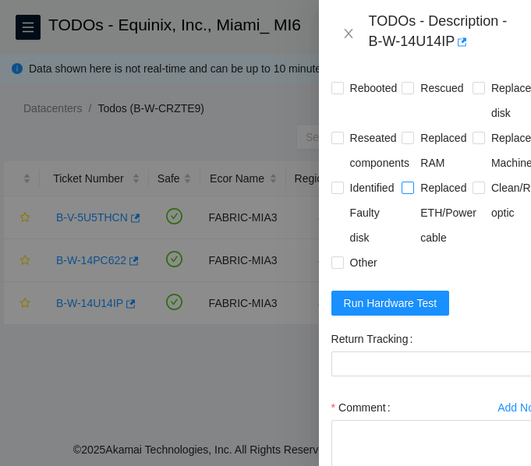
scroll to position [894, 6]
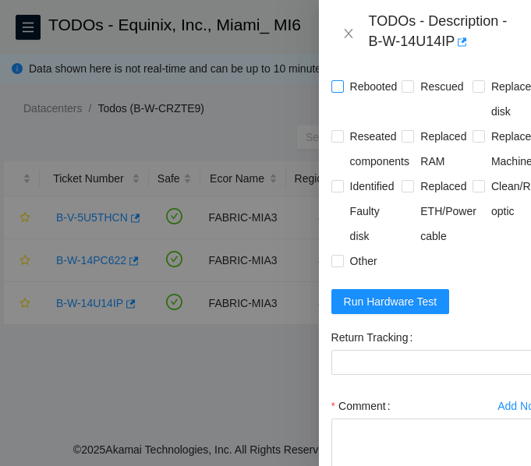
click at [334, 91] on input "Rebooted" at bounding box center [337, 85] width 11 height 11
checkbox input "true"
click at [402, 91] on input "Rescued" at bounding box center [407, 85] width 11 height 11
checkbox input "true"
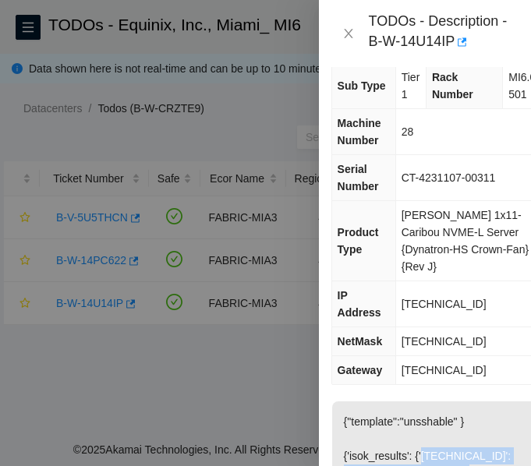
scroll to position [0, 6]
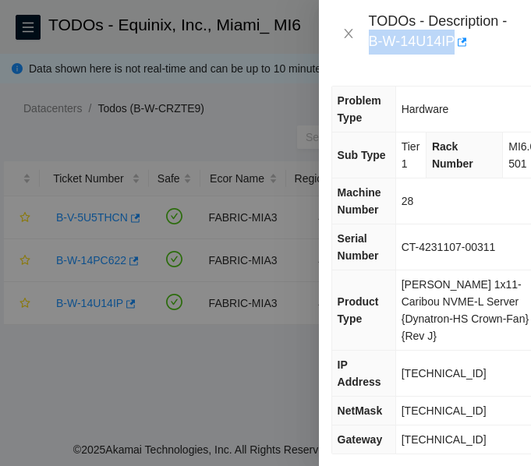
drag, startPoint x: 371, startPoint y: 39, endPoint x: 454, endPoint y: 46, distance: 83.0
click at [454, 46] on div "TODOs - Description - B-W-14U14IP" at bounding box center [441, 33] width 144 height 42
copy div "B-W-14U14IP"
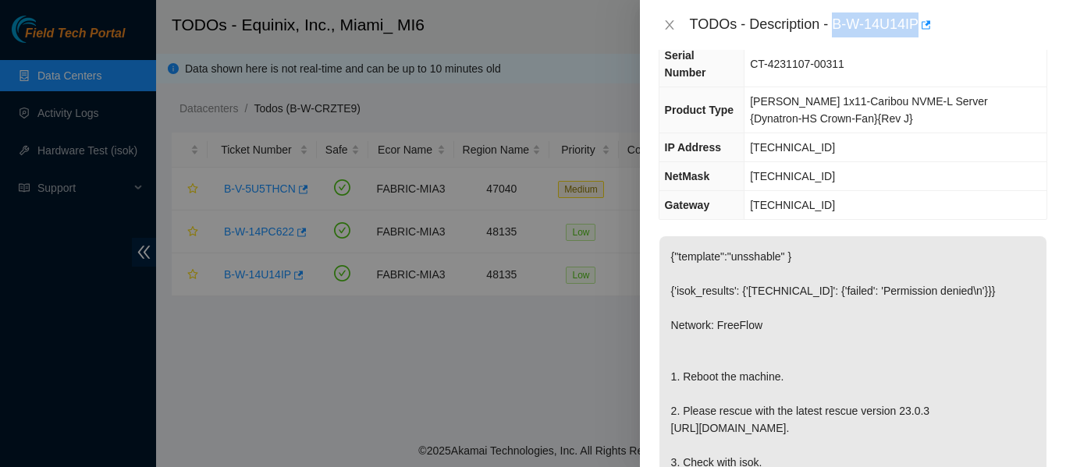
scroll to position [98, 0]
